Goal: Information Seeking & Learning: Learn about a topic

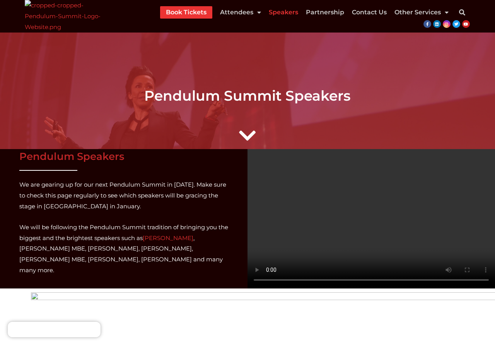
scroll to position [395, 0]
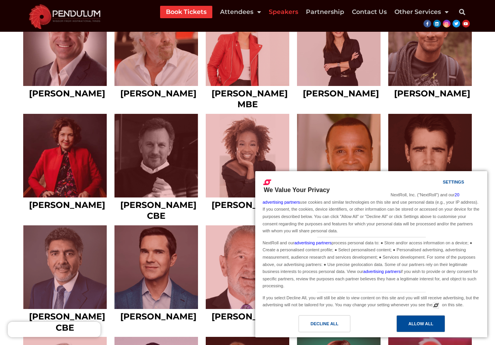
click at [421, 322] on div "Allow All" at bounding box center [420, 323] width 25 height 9
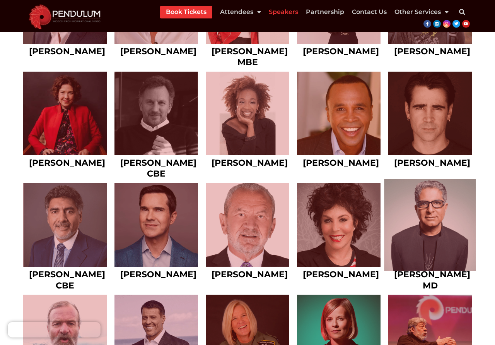
scroll to position [434, 0]
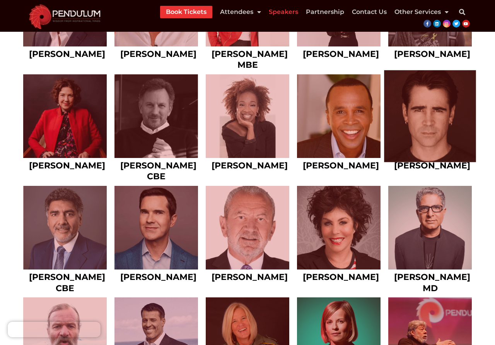
click at [432, 148] on link at bounding box center [430, 116] width 92 height 92
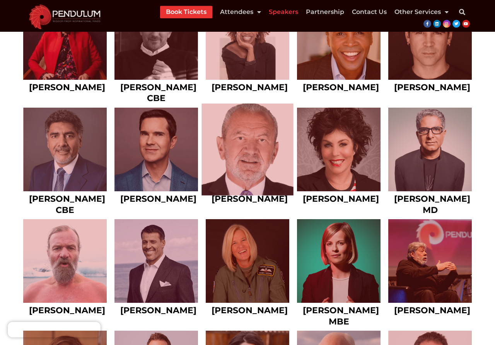
scroll to position [513, 0]
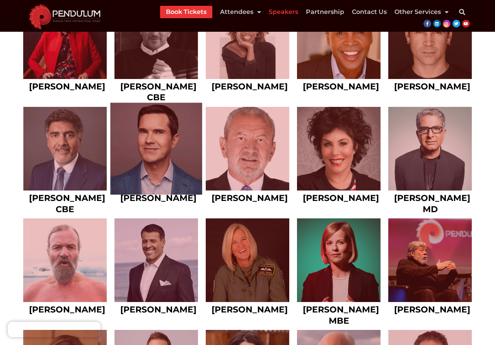
click at [137, 156] on link at bounding box center [156, 149] width 92 height 92
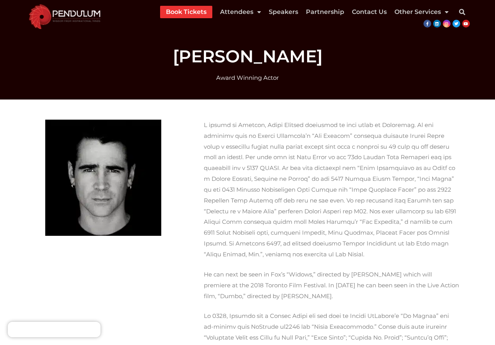
click at [340, 208] on p at bounding box center [332, 190] width 256 height 140
click at [333, 202] on p at bounding box center [332, 190] width 256 height 140
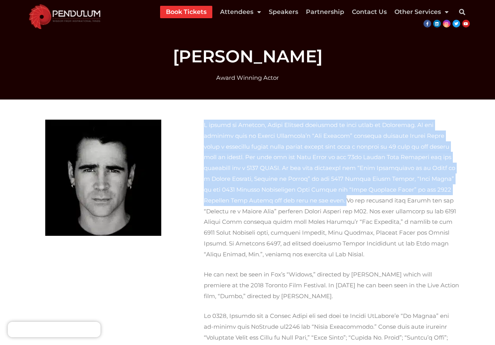
drag, startPoint x: 333, startPoint y: 202, endPoint x: 172, endPoint y: 134, distance: 174.6
click at [172, 134] on div "He can next be seen in Fox’s “Widows,” directed by Steve McQueen which will pre…" at bounding box center [247, 331] width 433 height 431
copy div "A native of Ireland, Colin Farrell continues to turn heads in Hollywood. He was…"
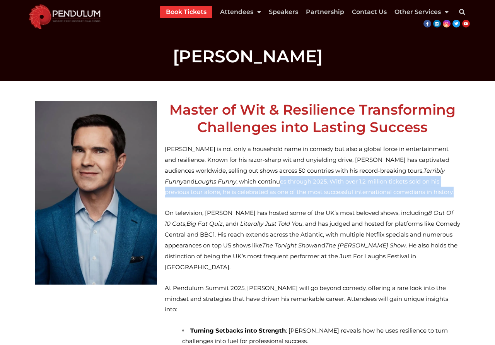
drag, startPoint x: 422, startPoint y: 192, endPoint x: 250, endPoint y: 184, distance: 171.9
click at [250, 184] on p "Jimmy Carr is not only a household name in comedy but also a global force in en…" at bounding box center [313, 171] width 296 height 54
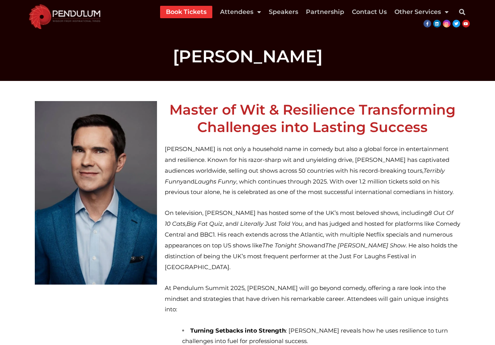
click at [443, 215] on em "8 Out Of 10 Cats" at bounding box center [309, 218] width 289 height 18
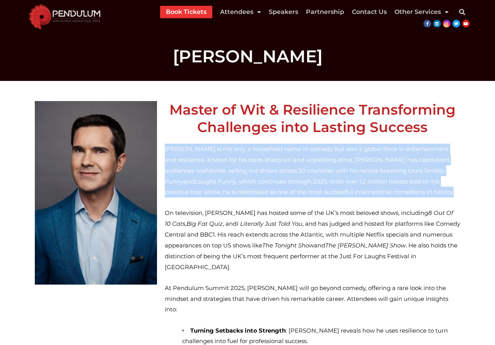
drag, startPoint x: 423, startPoint y: 193, endPoint x: 164, endPoint y: 146, distance: 263.3
click at [164, 146] on div "Master of Wit & Resilience Transforming Challenges into Lasting Success Jimmy C…" at bounding box center [312, 281] width 303 height 369
copy span "Jimmy Carr is not only a household name in comedy but also a global force in en…"
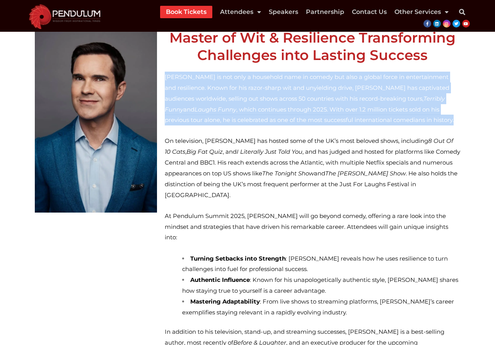
scroll to position [79, 0]
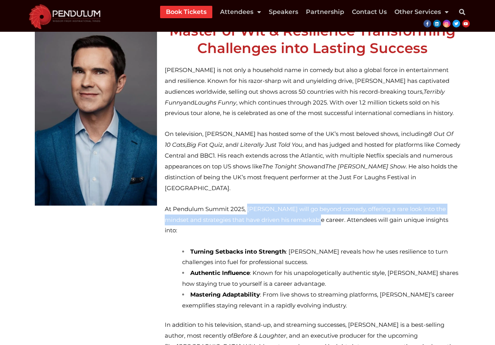
drag, startPoint x: 247, startPoint y: 197, endPoint x: 306, endPoint y: 207, distance: 60.1
click at [306, 207] on span "At Pendulum Summit 2025, Jimmy will go beyond comedy, offering a rare look into…" at bounding box center [307, 219] width 284 height 29
copy span "Jimmy will go beyond comedy, offering a rare look into the mindset and strategi…"
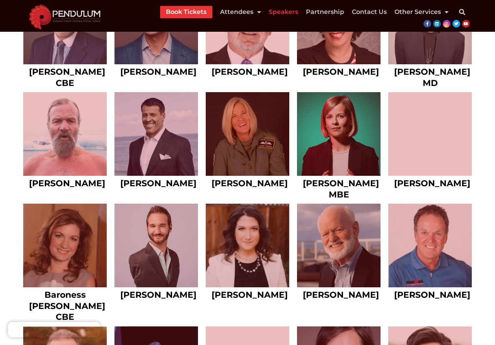
scroll to position [710, 0]
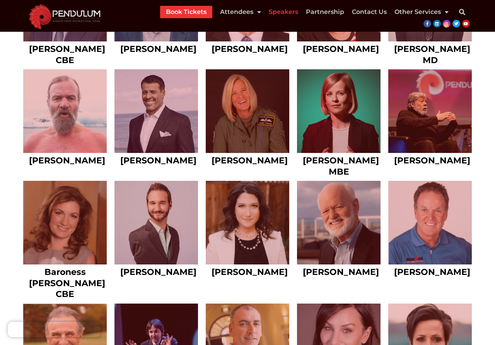
click at [294, 119] on article "[PERSON_NAME] MBE [PERSON_NAME] - CEO & Managing Partner, ROKiT Venturi Racing,…" at bounding box center [338, 120] width 91 height 111
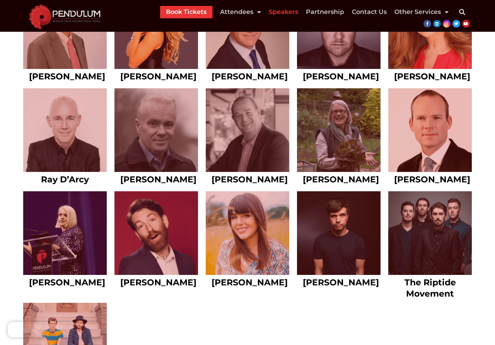
scroll to position [3393, 0]
